Goal: Register for event/course

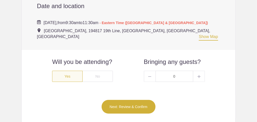
scroll to position [216, 0]
click at [68, 71] on div "Yes" at bounding box center [67, 76] width 31 height 11
click at [175, 71] on input "0" at bounding box center [175, 76] width 38 height 11
click at [201, 71] on span at bounding box center [198, 76] width 11 height 11
click at [152, 72] on span at bounding box center [149, 76] width 11 height 11
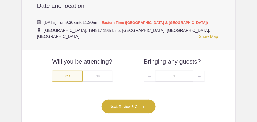
type input "0"
click at [122, 100] on button "Next: Review & Confirm" at bounding box center [128, 107] width 55 height 14
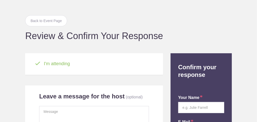
scroll to position [23, 0]
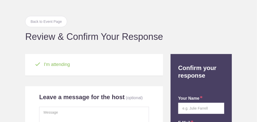
click at [38, 63] on img at bounding box center [37, 65] width 5 height 4
click at [181, 108] on input "text" at bounding box center [201, 108] width 46 height 11
click at [47, 21] on link "Back to Event Page" at bounding box center [46, 21] width 42 height 11
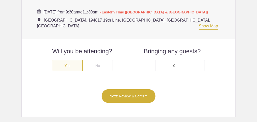
scroll to position [227, 0]
click at [200, 65] on img at bounding box center [199, 66] width 3 height 3
type input "1"
click at [125, 91] on button "Next: Review & Confirm" at bounding box center [128, 96] width 55 height 14
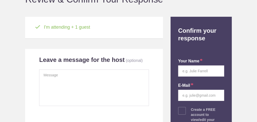
scroll to position [60, 0]
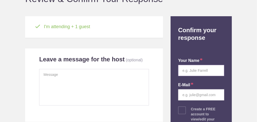
click at [184, 71] on input "text" at bounding box center [201, 70] width 46 height 11
type input "Paul Taylor"
click at [181, 97] on input "email" at bounding box center [201, 94] width 46 height 11
type input "2attaylors@gmail.com"
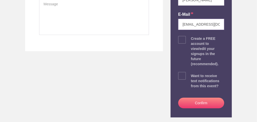
scroll to position [145, 0]
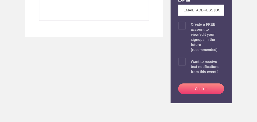
click at [200, 84] on button "Confirm" at bounding box center [201, 89] width 46 height 11
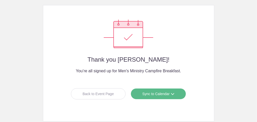
scroll to position [65, 0]
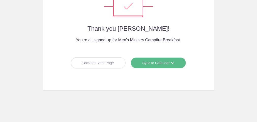
click at [157, 61] on link "Sync to Calendar" at bounding box center [158, 62] width 55 height 11
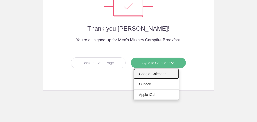
click at [143, 72] on link "Google Calendar" at bounding box center [156, 74] width 45 height 10
